Goal: Information Seeking & Learning: Learn about a topic

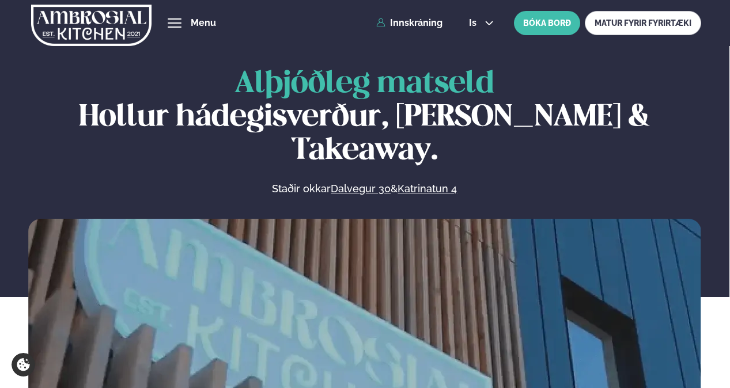
scroll to position [461, 0]
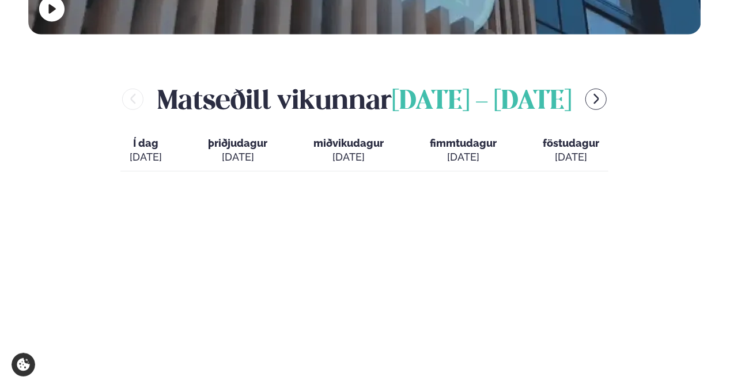
click at [145, 150] on div "[DATE]" at bounding box center [146, 157] width 32 height 14
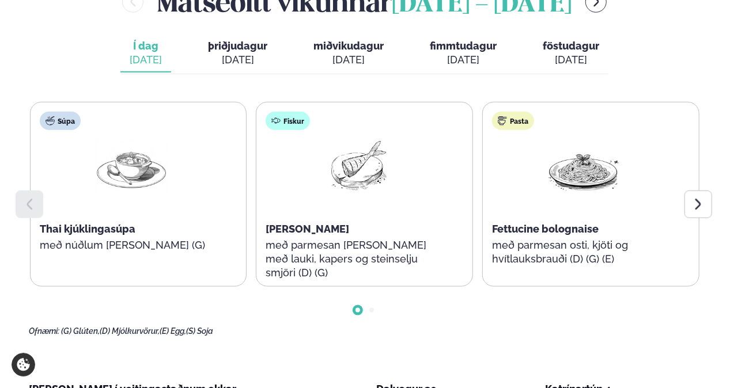
scroll to position [576, 0]
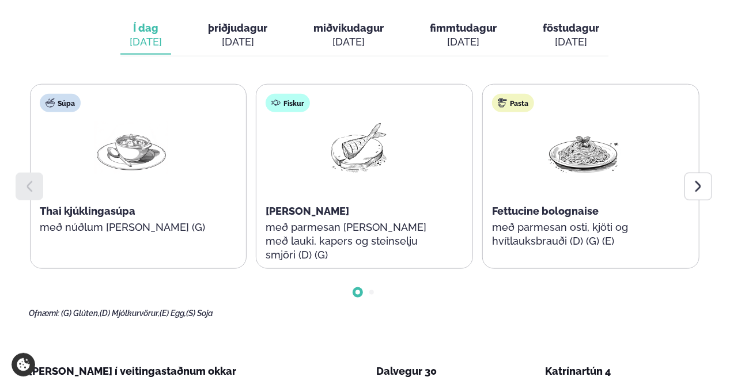
click at [696, 173] on div at bounding box center [699, 187] width 28 height 28
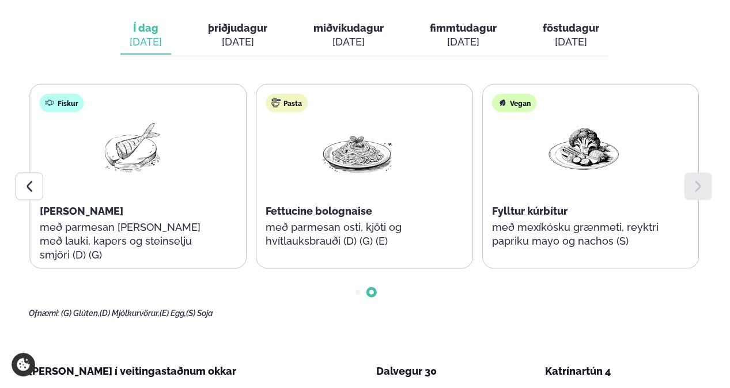
click at [245, 35] on div "[DATE]" at bounding box center [237, 42] width 59 height 14
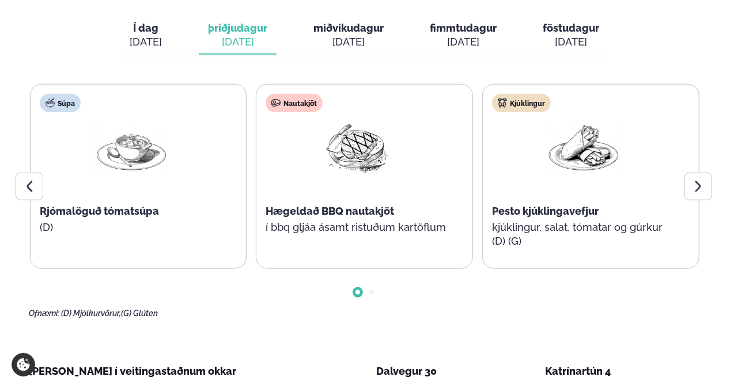
click at [334, 35] on div "[DATE]" at bounding box center [349, 42] width 70 height 14
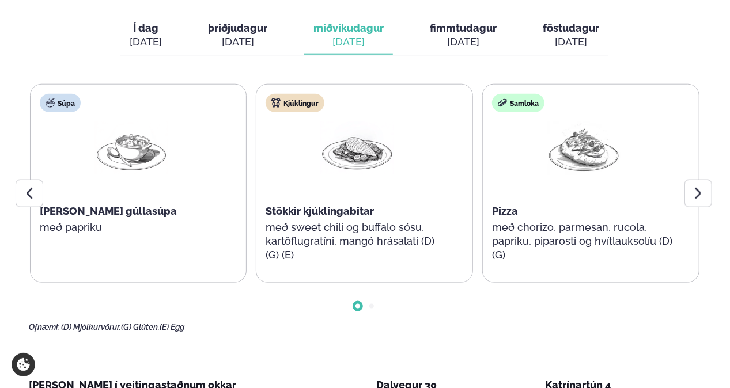
click at [707, 180] on div at bounding box center [699, 194] width 28 height 28
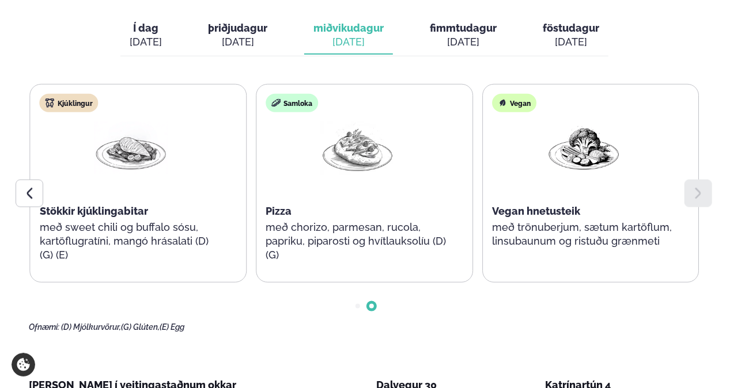
click at [477, 17] on button "fimmtudagur fim. [DATE]" at bounding box center [463, 36] width 85 height 38
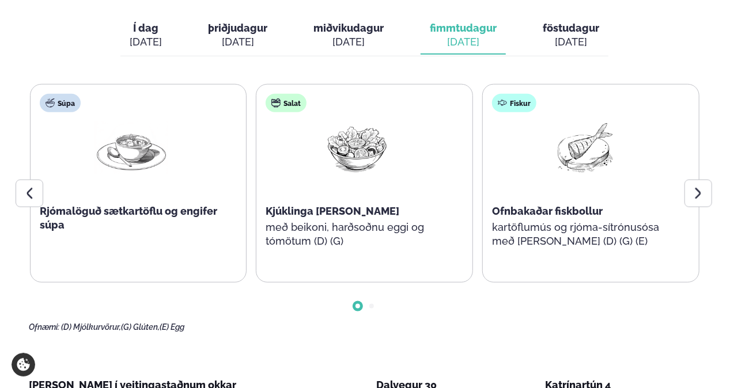
click at [704, 180] on div at bounding box center [699, 194] width 28 height 28
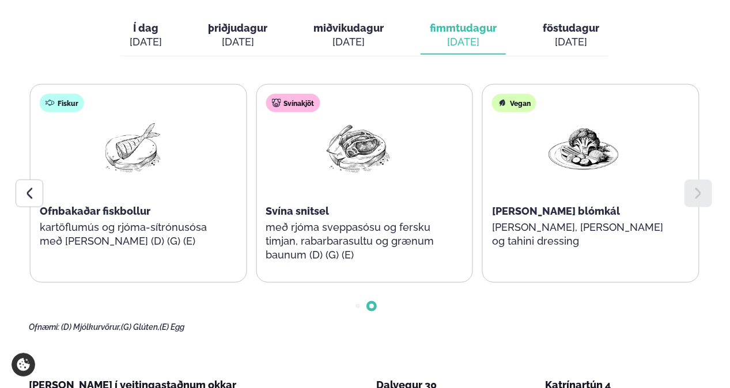
click at [567, 18] on button "föstudagur fös. [DATE]" at bounding box center [571, 36] width 75 height 38
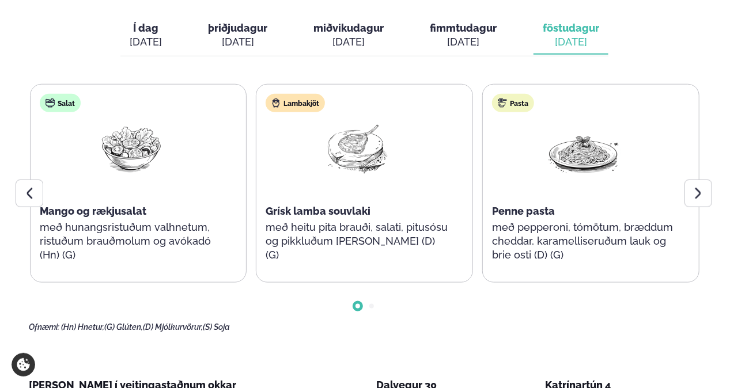
click at [683, 166] on div "Pasta Penne pasta með pepperoni, tómötum, bræddum cheddar, karamelliseruðum lau…" at bounding box center [584, 184] width 202 height 198
click at [685, 180] on div at bounding box center [699, 194] width 28 height 28
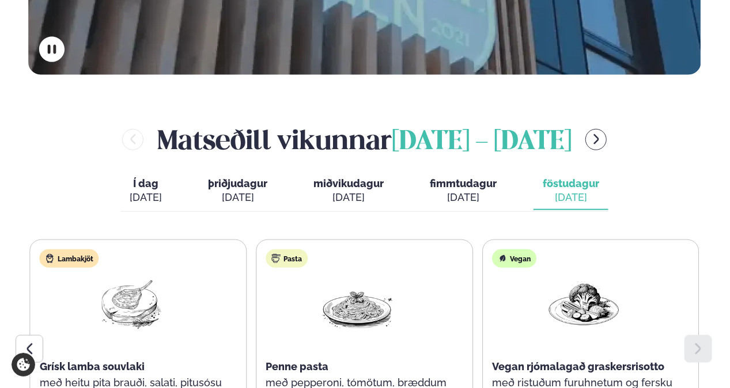
scroll to position [403, 0]
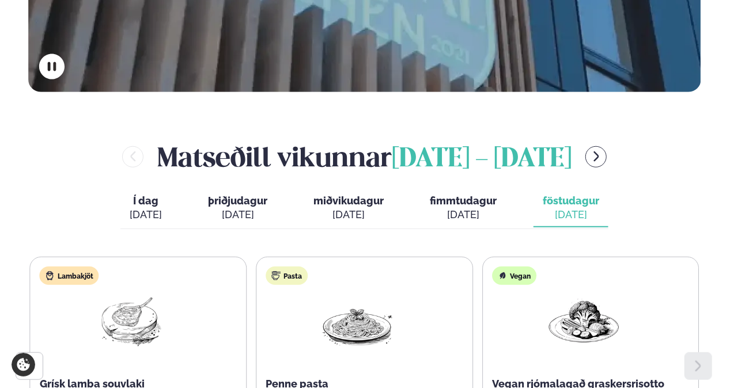
click at [477, 190] on button "fimmtudagur fim. [DATE]" at bounding box center [463, 209] width 85 height 38
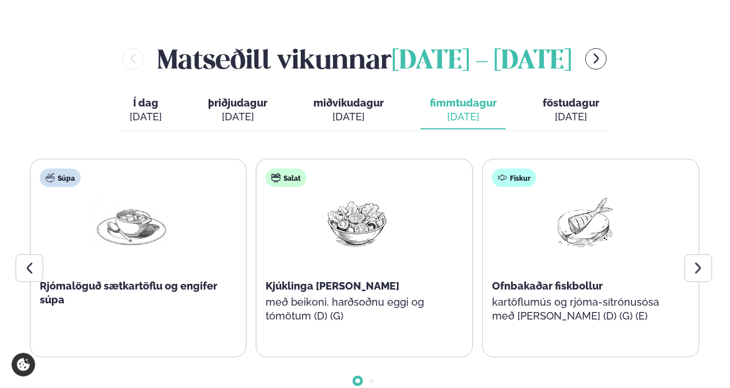
scroll to position [519, 0]
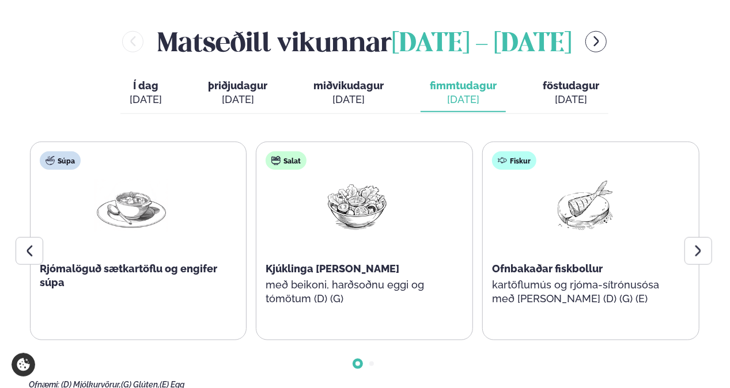
click at [705, 244] on icon at bounding box center [699, 251] width 14 height 14
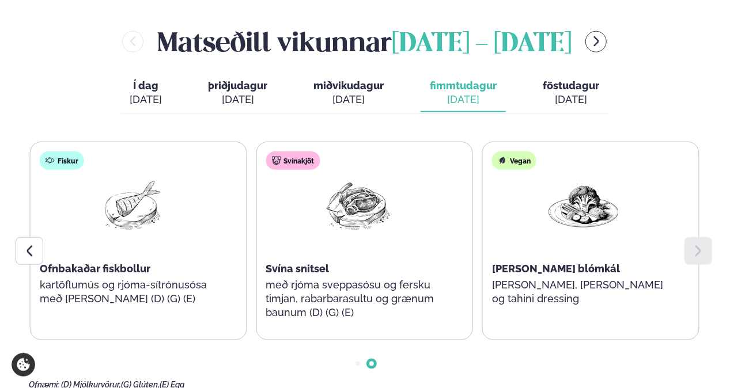
click at [397, 81] on div "Matseðill vikunnar [DATE] - [DATE] Í dag Í d. [DATE] þriðjudagur þri. [DATE] mi…" at bounding box center [365, 206] width 672 height 367
click at [393, 79] on div "Í dag Í d. [DATE] þriðjudagur þri. [DATE] miðvikudagur mið. [DATE] fimmtudagur …" at bounding box center [364, 94] width 488 height 40
click at [359, 93] on div "[DATE]" at bounding box center [349, 100] width 70 height 14
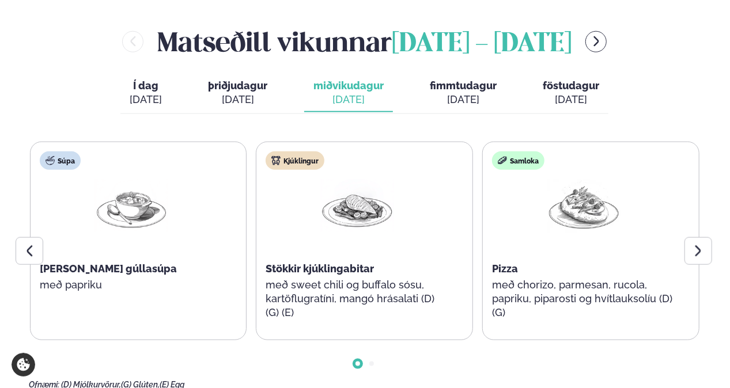
click at [696, 244] on icon at bounding box center [699, 251] width 14 height 14
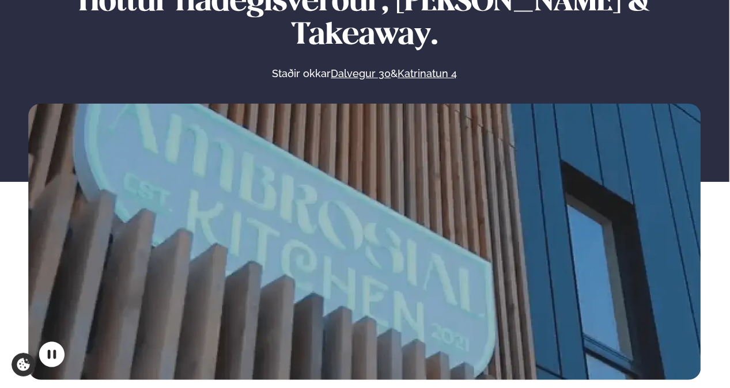
scroll to position [0, 0]
